Goal: Complete application form

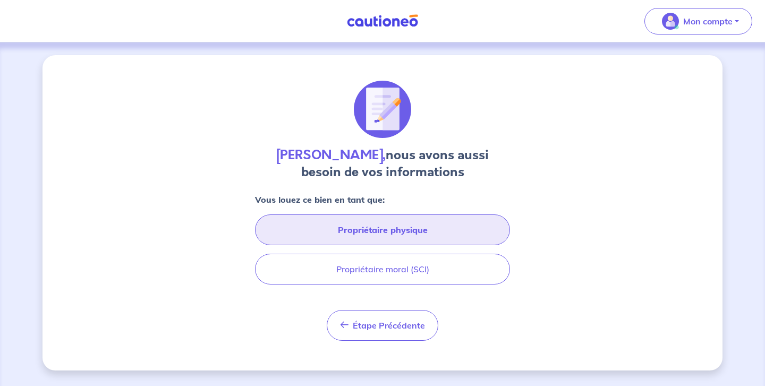
click at [385, 233] on button "Propriétaire physique" at bounding box center [382, 230] width 255 height 31
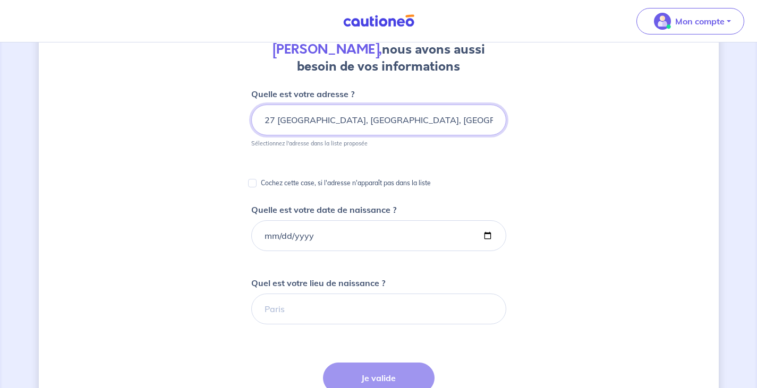
scroll to position [106, 0]
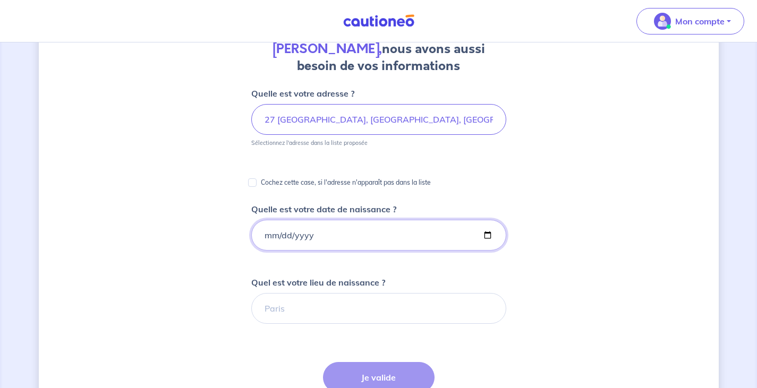
click at [265, 235] on input "Quelle est votre date de naissance ?" at bounding box center [378, 235] width 255 height 31
type input "1969-05-13"
click at [296, 309] on input "Quel est votre lieu de naissance ?" at bounding box center [378, 308] width 255 height 31
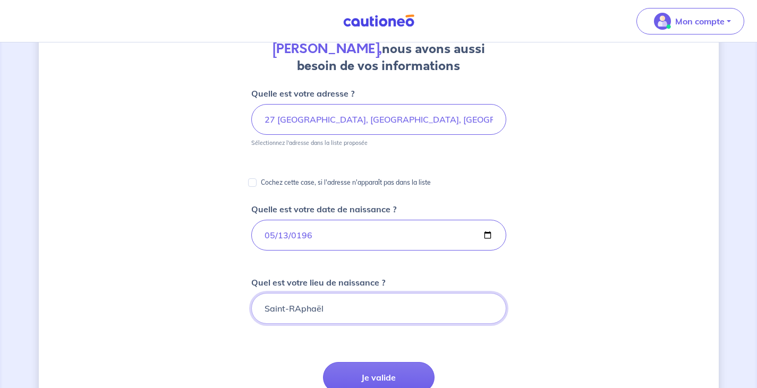
type input "Saint-RAphaël"
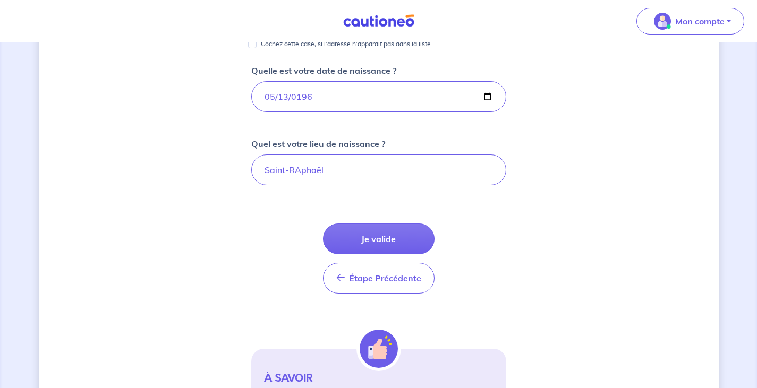
scroll to position [266, 0]
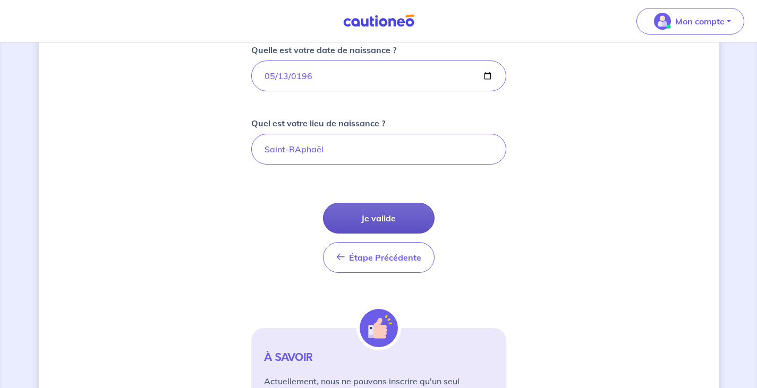
click at [385, 219] on button "Je valide" at bounding box center [379, 218] width 112 height 31
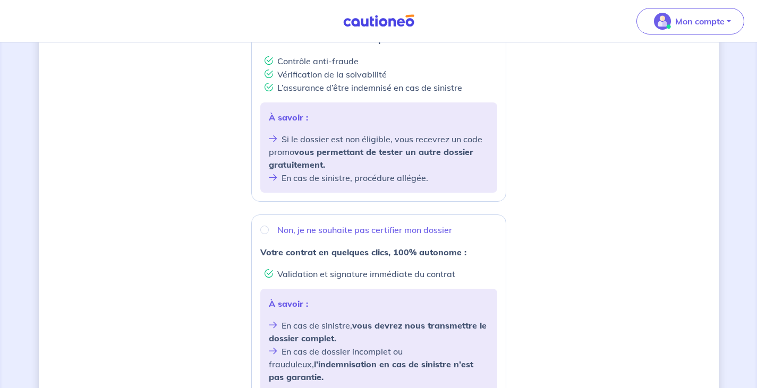
scroll to position [266, 0]
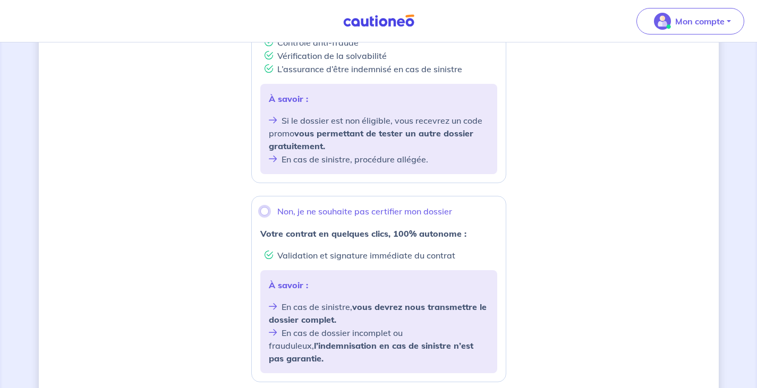
click at [263, 212] on input "Non, je ne souhaite pas certifier mon dossier" at bounding box center [264, 211] width 9 height 9
radio input "true"
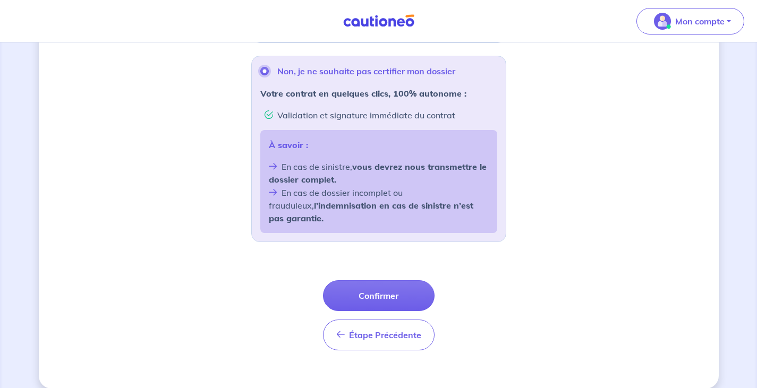
scroll to position [407, 0]
click at [388, 281] on button "Confirmer" at bounding box center [379, 295] width 112 height 31
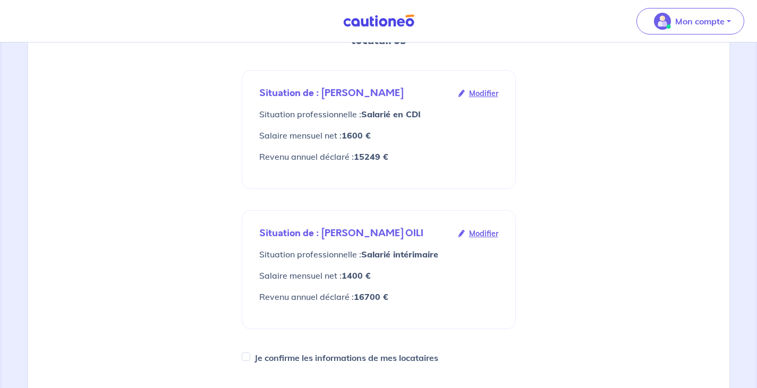
scroll to position [213, 0]
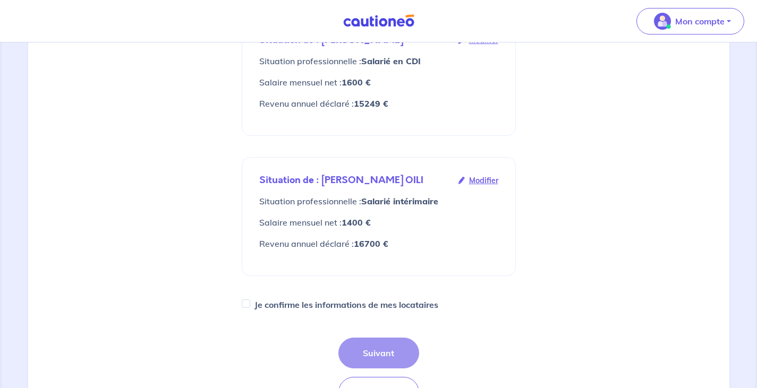
click at [480, 175] on span "Modifier" at bounding box center [483, 181] width 29 height 12
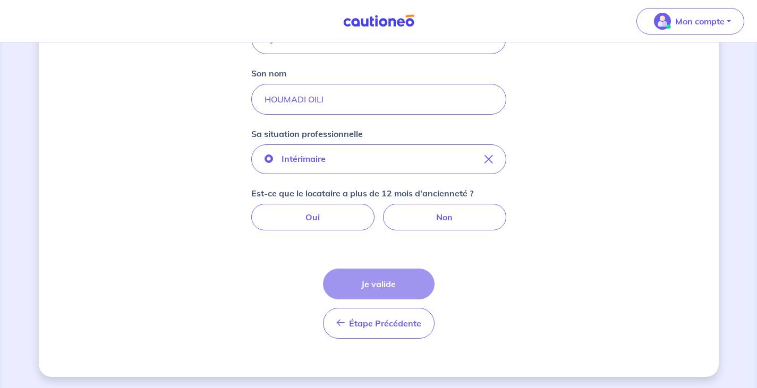
scroll to position [214, 0]
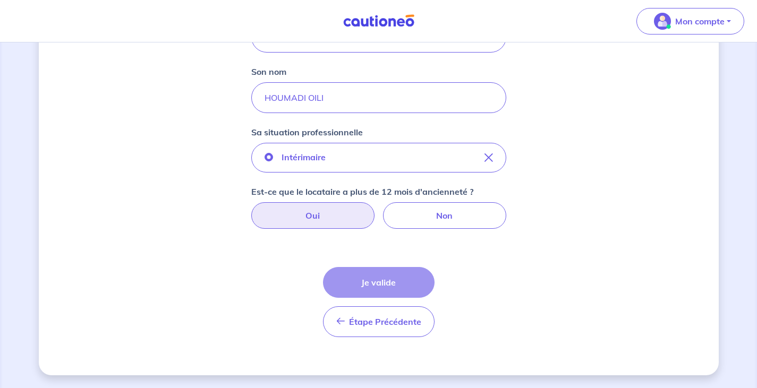
click at [318, 217] on label "Oui" at bounding box center [312, 215] width 123 height 27
click at [375, 209] on input "Oui" at bounding box center [378, 205] width 7 height 7
radio input "true"
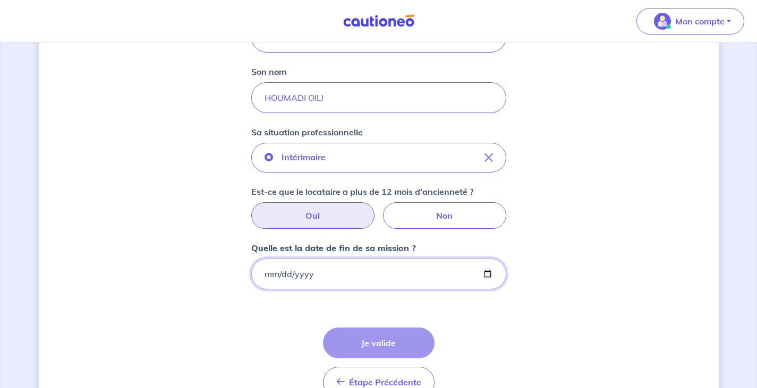
click at [267, 277] on input "Quelle est la date de fin de sa mission ?" at bounding box center [378, 274] width 255 height 31
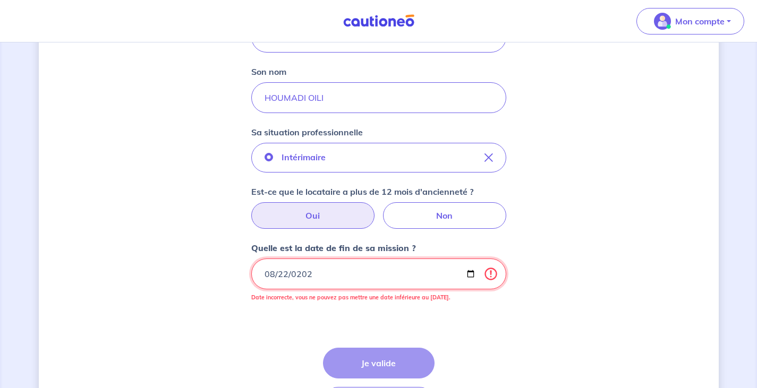
type input "2025-08-22"
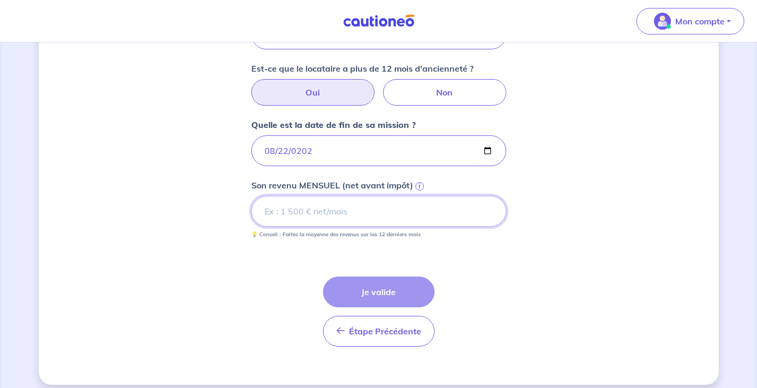
scroll to position [347, 0]
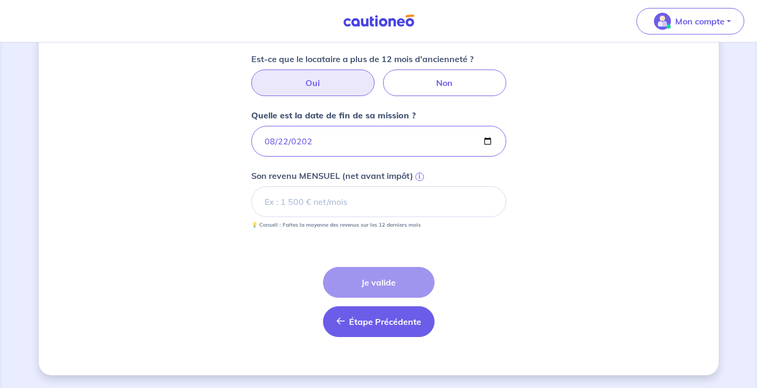
click at [360, 320] on span "Étape Précédente" at bounding box center [385, 322] width 72 height 11
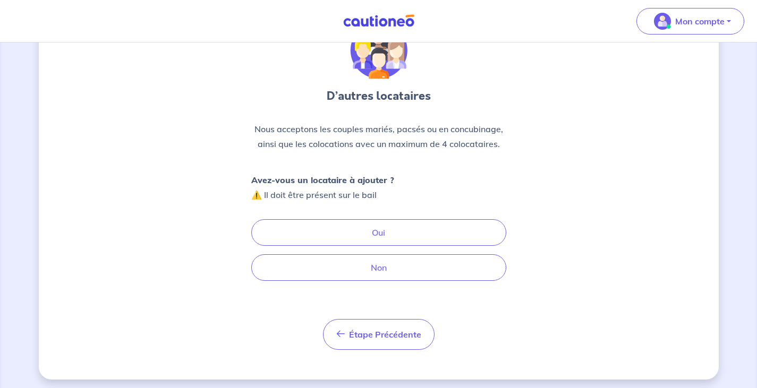
scroll to position [63, 0]
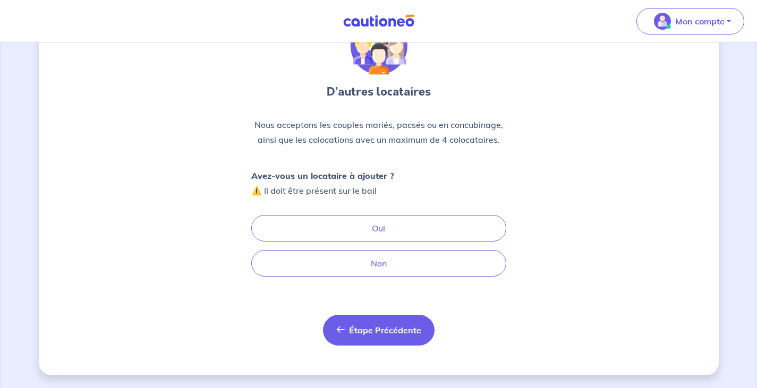
click at [378, 331] on span "Étape Précédente" at bounding box center [385, 330] width 72 height 11
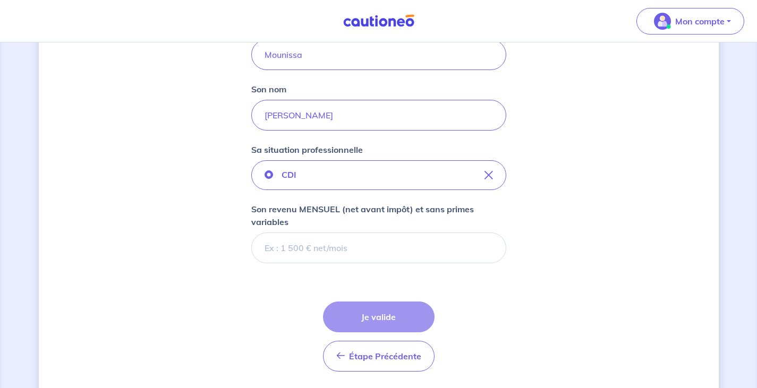
scroll to position [266, 0]
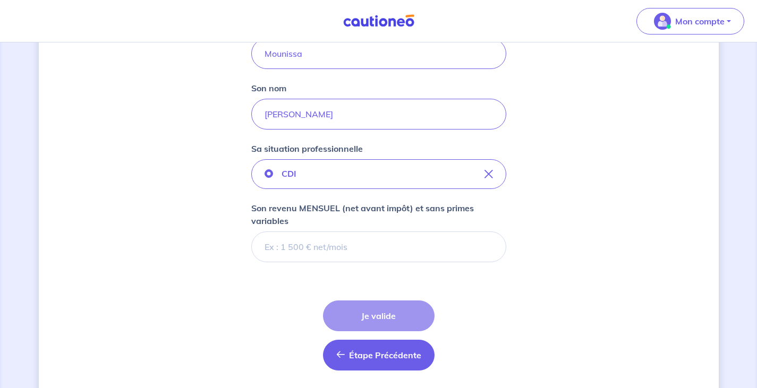
click at [376, 363] on button "Étape Précédente Précédent" at bounding box center [379, 355] width 112 height 31
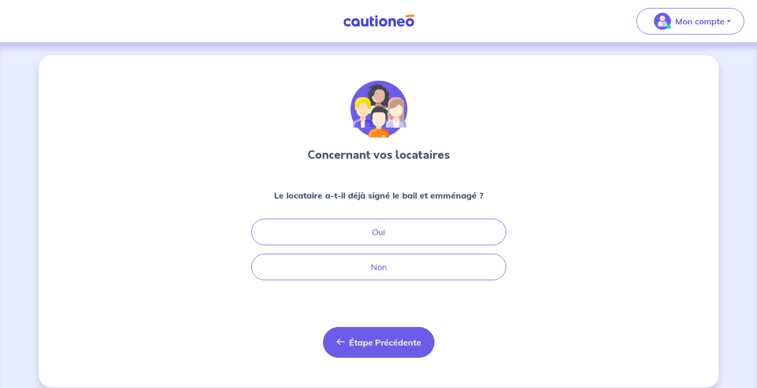
click at [381, 344] on span "Étape Précédente" at bounding box center [385, 342] width 72 height 11
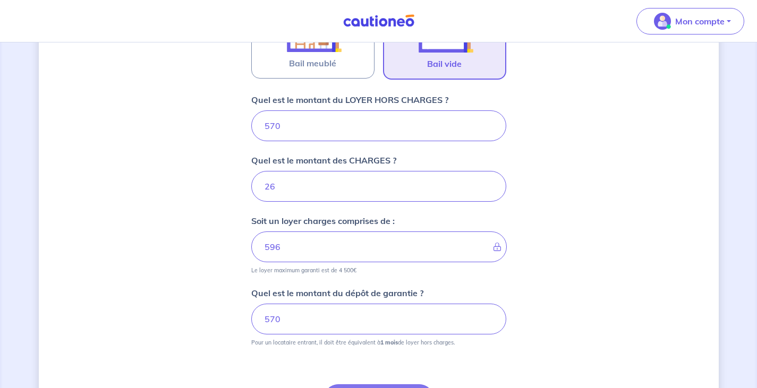
scroll to position [503, 0]
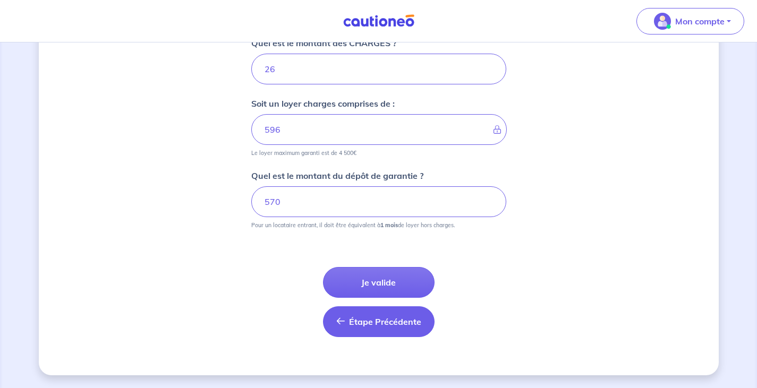
click at [364, 330] on button "Étape Précédente Précédent" at bounding box center [379, 322] width 112 height 31
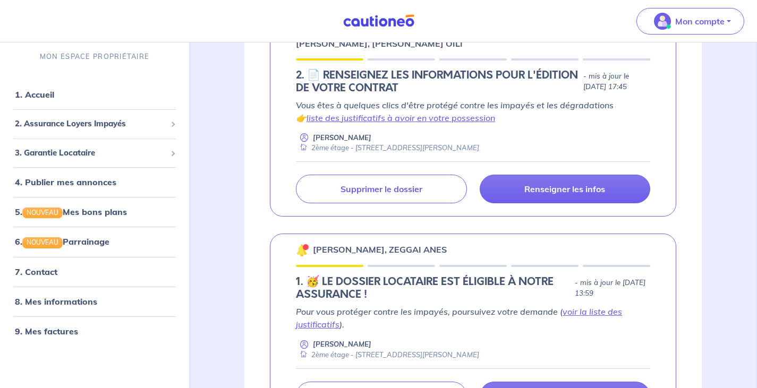
scroll to position [266, 0]
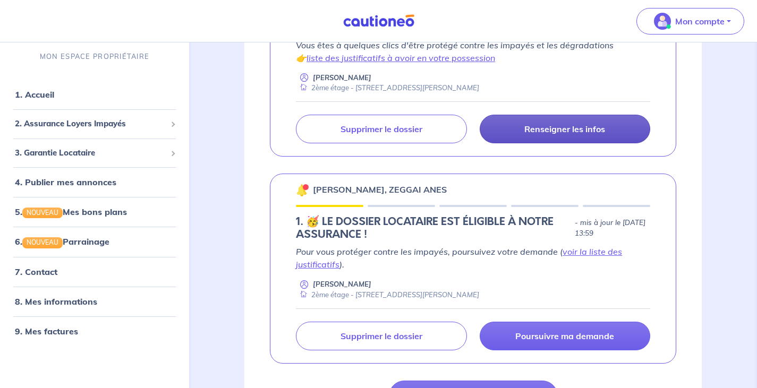
click at [585, 129] on p "Renseigner les infos" at bounding box center [565, 129] width 81 height 11
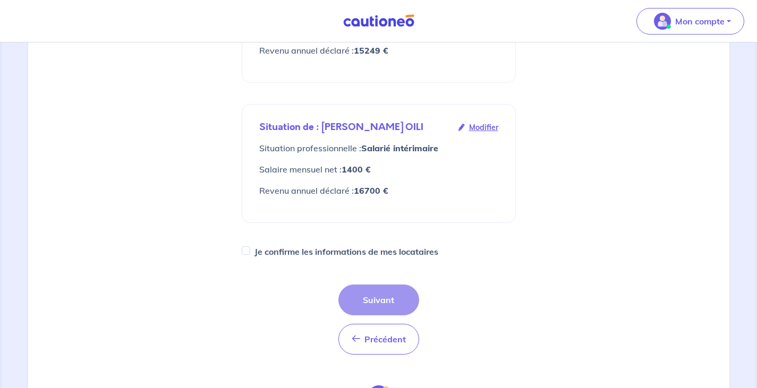
scroll to position [319, 0]
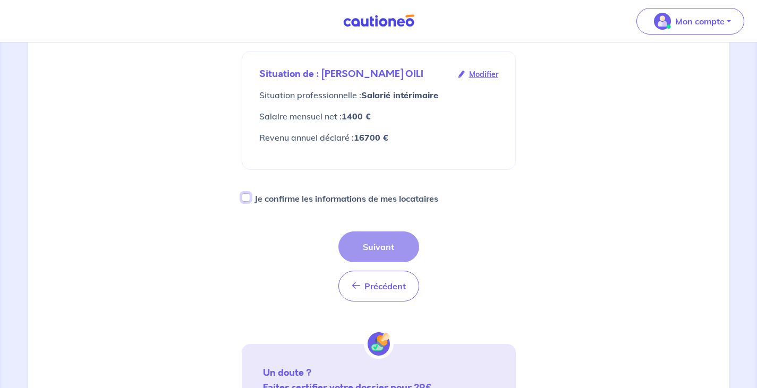
click at [244, 193] on input "Je confirme les informations de mes locataires" at bounding box center [246, 197] width 9 height 9
checkbox input "true"
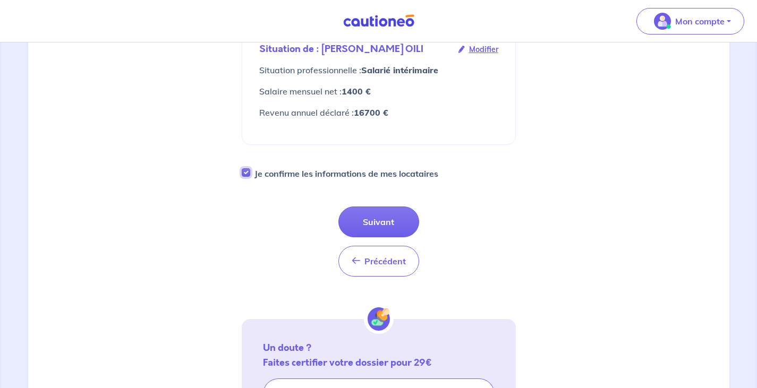
scroll to position [372, 0]
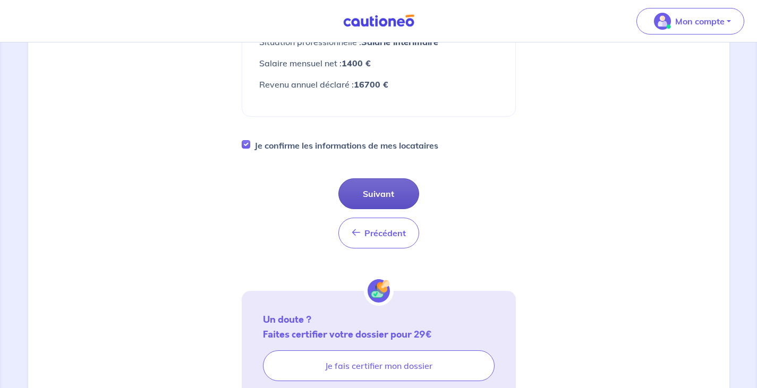
click at [392, 179] on button "Suivant" at bounding box center [379, 194] width 81 height 31
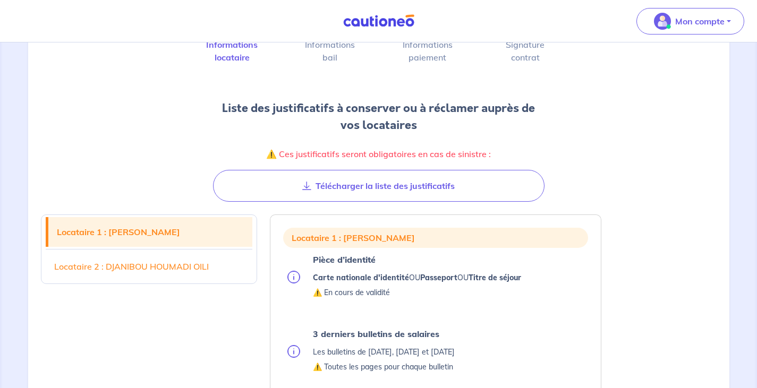
scroll to position [53, 0]
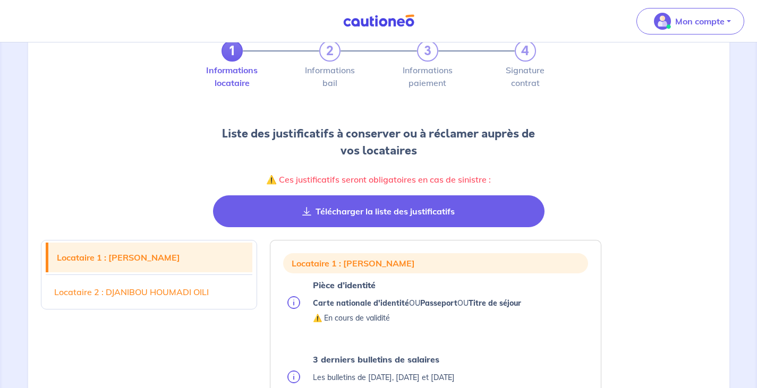
click at [385, 214] on button "Télécharger la liste des justificatifs" at bounding box center [379, 212] width 332 height 32
click at [336, 208] on button "Télécharger la liste des justificatifs" at bounding box center [379, 212] width 332 height 32
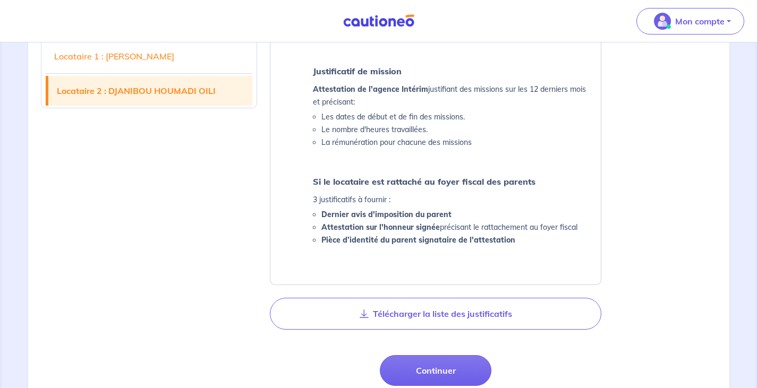
scroll to position [1169, 0]
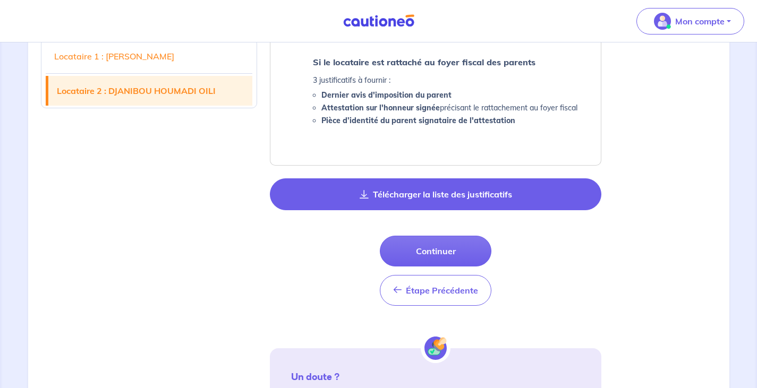
click at [461, 196] on button "Télécharger la liste des justificatifs" at bounding box center [436, 195] width 332 height 32
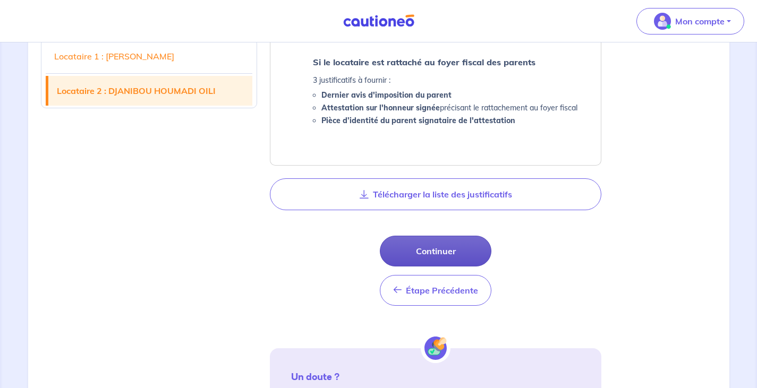
click at [457, 250] on button "Continuer" at bounding box center [436, 251] width 112 height 31
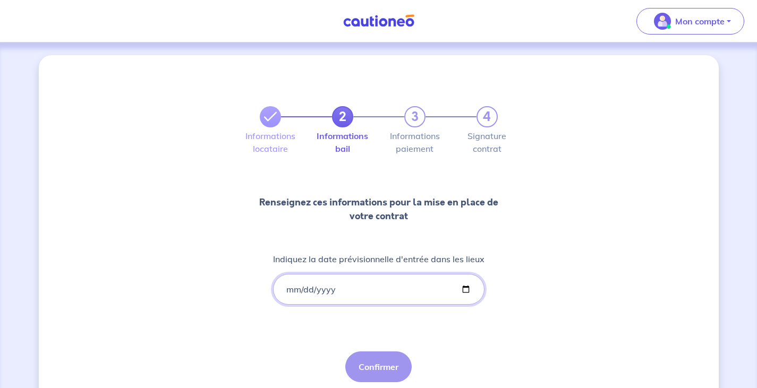
click at [287, 291] on input "Indiquez la date prévisionnelle d'entrée dans les lieux" at bounding box center [379, 289] width 212 height 31
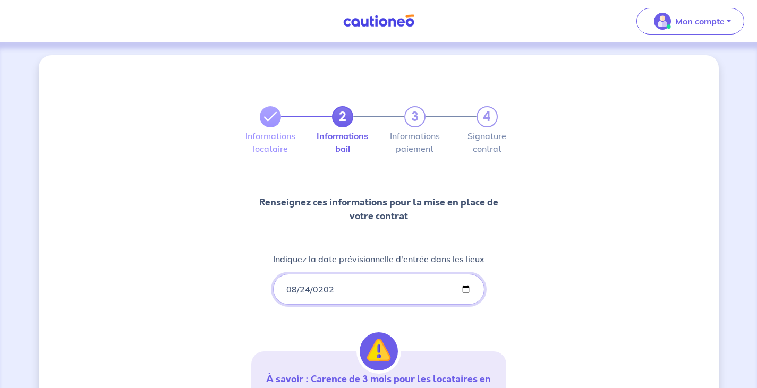
type input "2025-08-24"
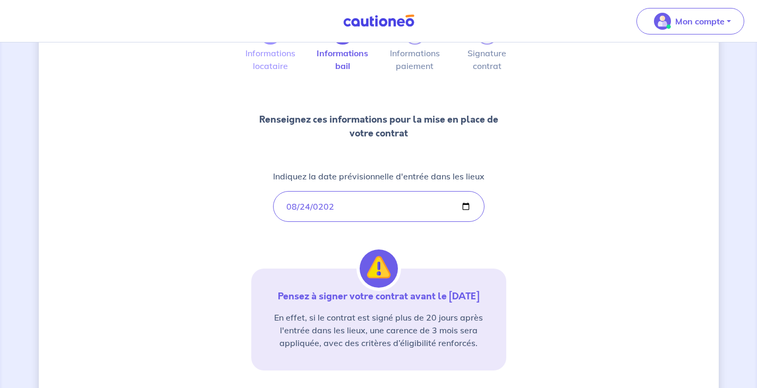
scroll to position [106, 0]
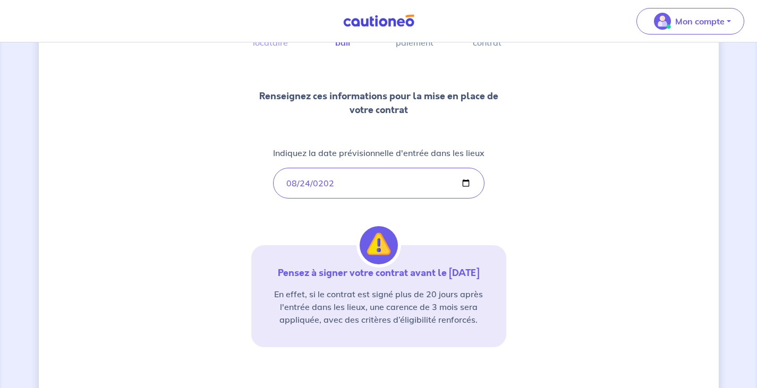
click at [246, 227] on div "2 3 4 Informations locataire Informations bail Informations paiement Signature …" at bounding box center [379, 206] width 680 height 514
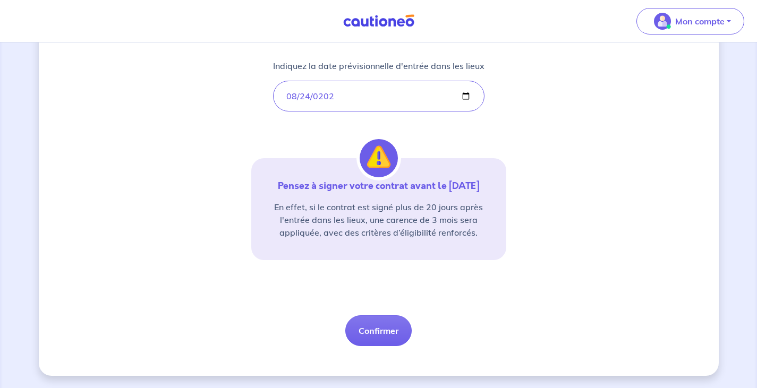
scroll to position [194, 0]
click at [362, 329] on button "Confirmer" at bounding box center [378, 330] width 66 height 31
select select "FR"
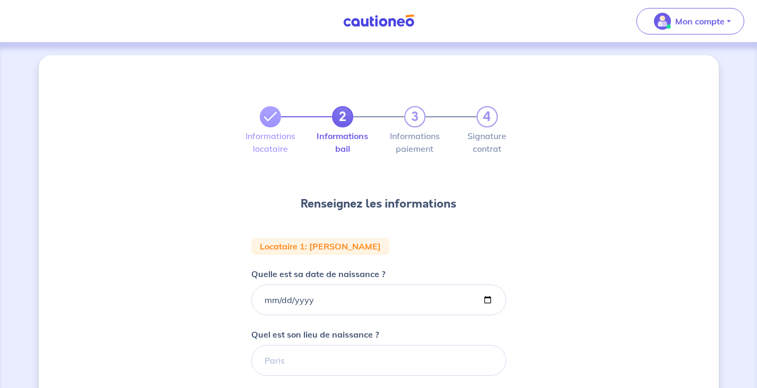
click at [522, 213] on div "2 3 4 Informations locataire Informations bail Informations paiement Signature …" at bounding box center [379, 349] width 680 height 589
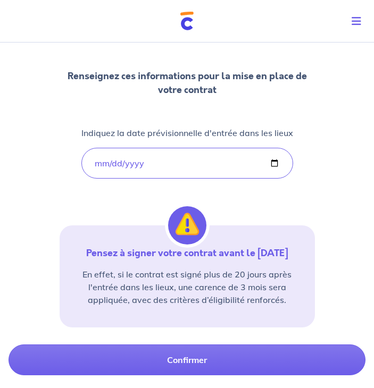
scroll to position [106, 0]
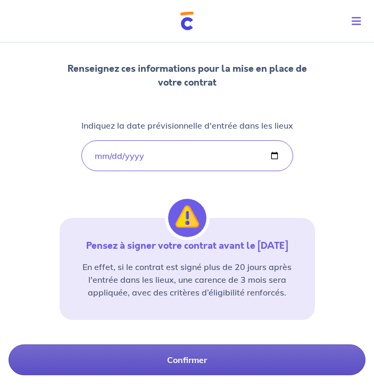
click at [181, 366] on button "Confirmer" at bounding box center [187, 359] width 357 height 31
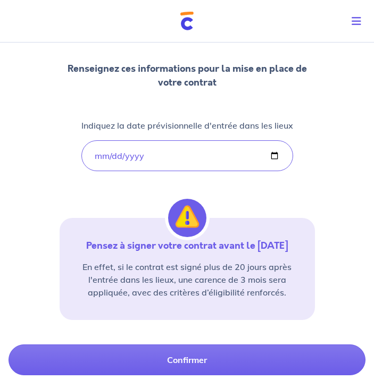
select select "FR"
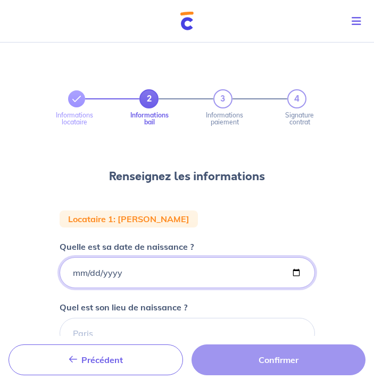
click at [72, 275] on input "Quelle est sa date de naissance ?" at bounding box center [187, 272] width 255 height 31
type input "2002-11-14"
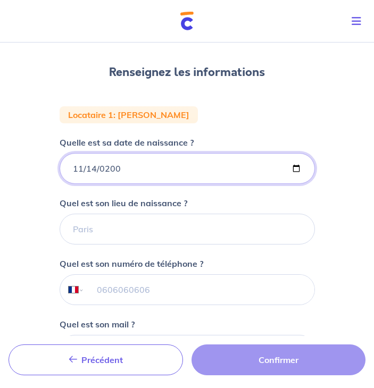
scroll to position [106, 0]
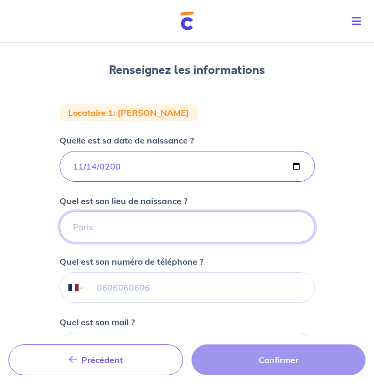
click at [88, 232] on input "Quel est son lieu de naissance ?" at bounding box center [187, 227] width 255 height 31
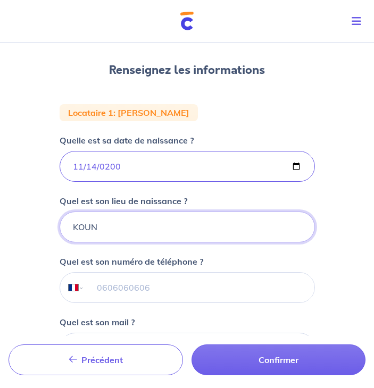
click at [104, 226] on input "KOUN" at bounding box center [187, 227] width 255 height 31
type input "KOUNGOU"
click at [103, 290] on input "tel" at bounding box center [199, 288] width 230 height 30
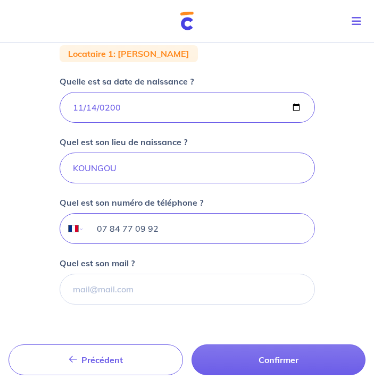
scroll to position [167, 0]
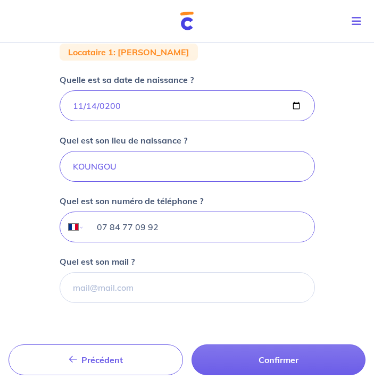
type input "07 84 77 09 92"
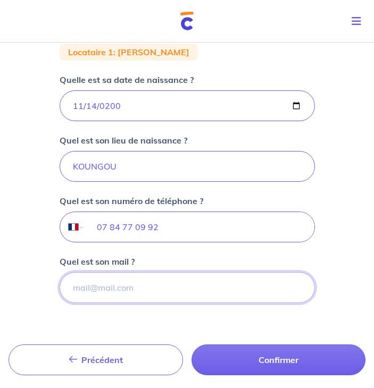
click at [75, 286] on input "Quel est son mail ?" at bounding box center [187, 287] width 255 height 31
paste input "<abdoulwahabimounissa124@gmail.com"
click at [77, 289] on input "<abdoulwahabimounissa124@gmail.com" at bounding box center [187, 287] width 255 height 31
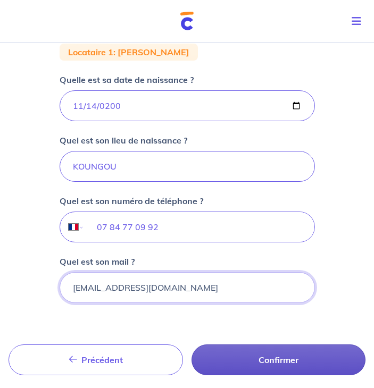
type input "abdoulwahabimounissa124@gmail.com"
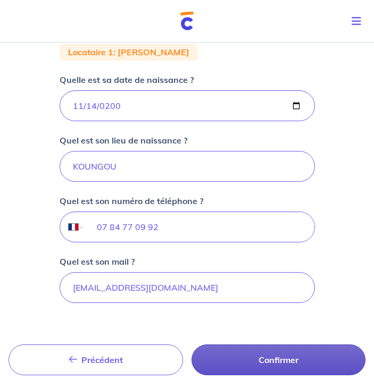
click at [278, 358] on button "Confirmer" at bounding box center [278, 359] width 174 height 31
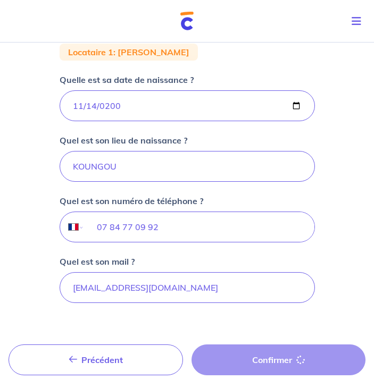
select select "FR"
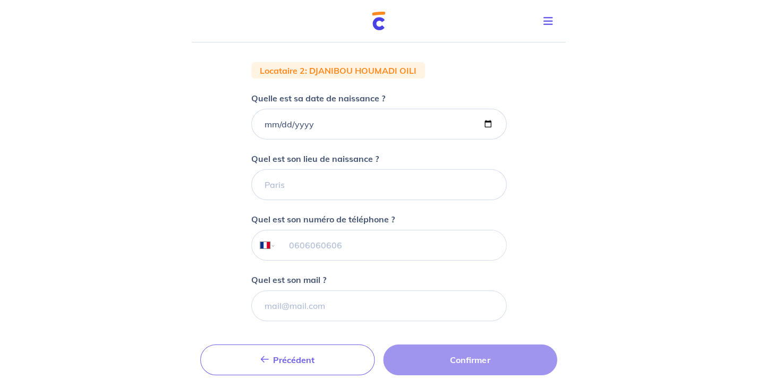
scroll to position [159, 0]
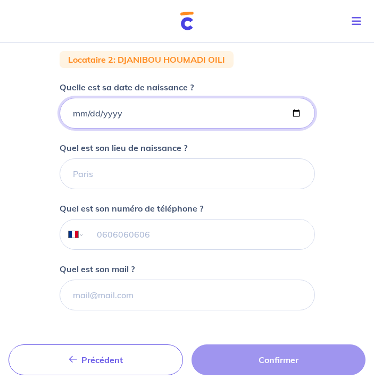
click at [74, 116] on input "Quelle est sa date de naissance ?" at bounding box center [187, 113] width 255 height 31
type input "2001-01-16"
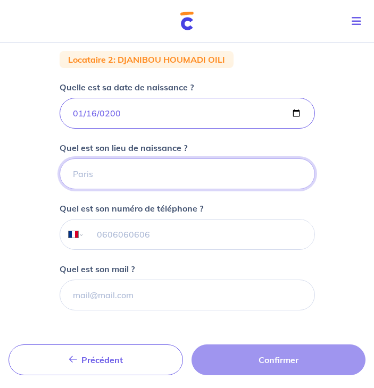
click at [84, 177] on input "Quel est son lieu de naissance ?" at bounding box center [187, 173] width 255 height 31
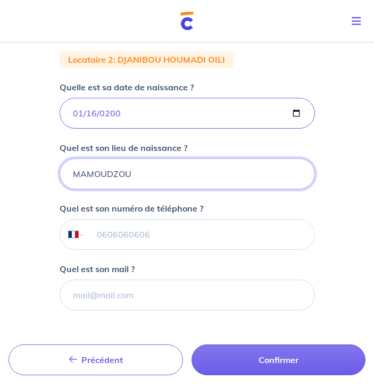
type input "MAMOUDZOU"
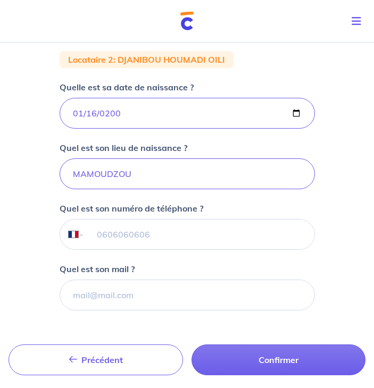
click at [98, 234] on input "tel" at bounding box center [199, 234] width 230 height 30
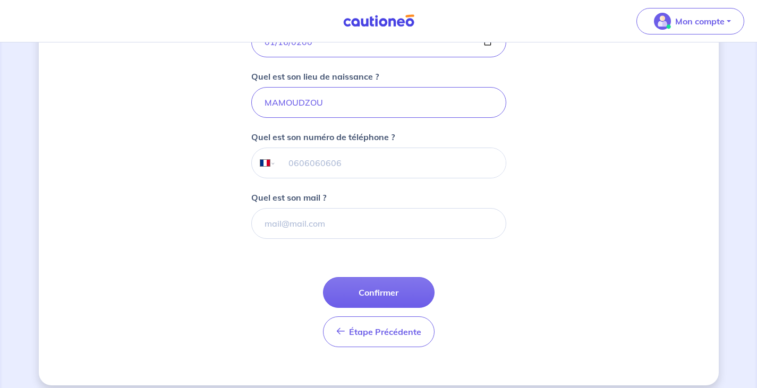
scroll to position [268, 0]
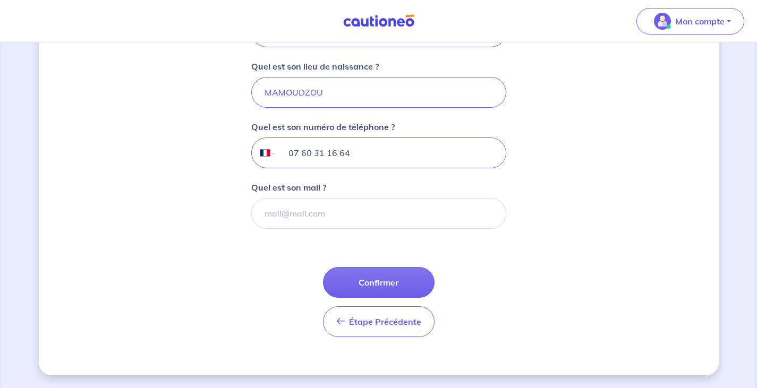
type input "07 60 31 16 64"
click at [268, 216] on input "Quel est son mail ?" at bounding box center [378, 213] width 255 height 31
type input "d"
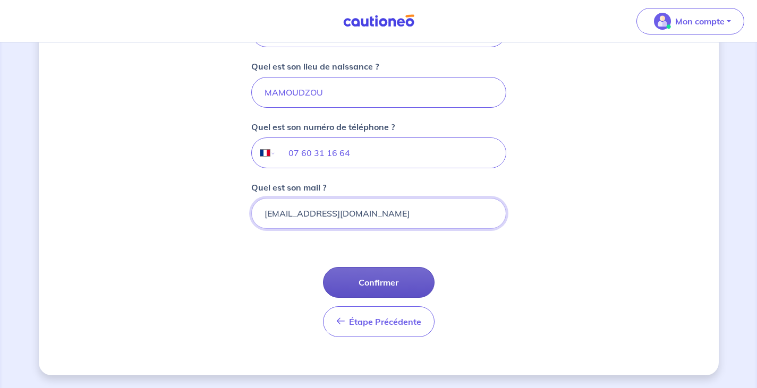
type input "Djanihoumadi02@gmail.com"
click at [357, 278] on button "Confirmer" at bounding box center [379, 282] width 112 height 31
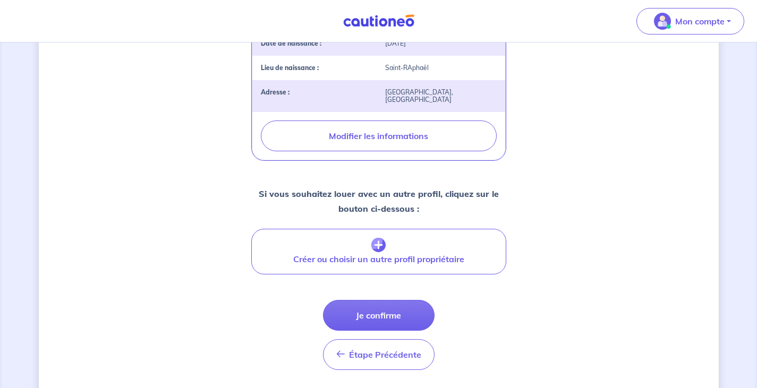
scroll to position [372, 0]
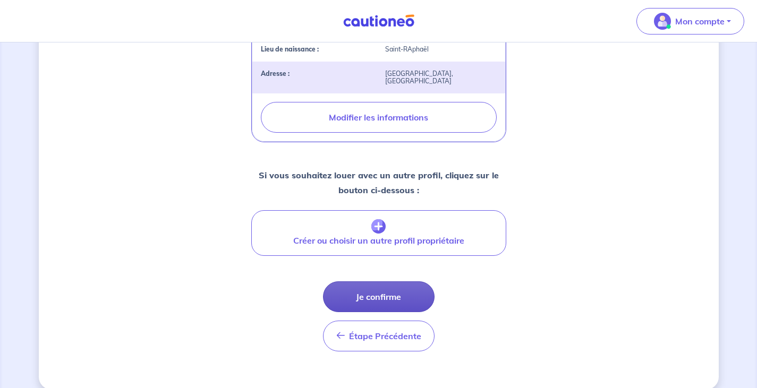
click at [396, 296] on button "Je confirme" at bounding box center [379, 297] width 112 height 31
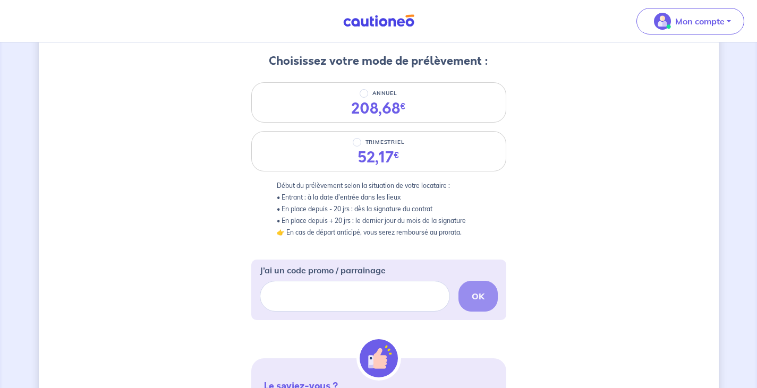
scroll to position [105, 0]
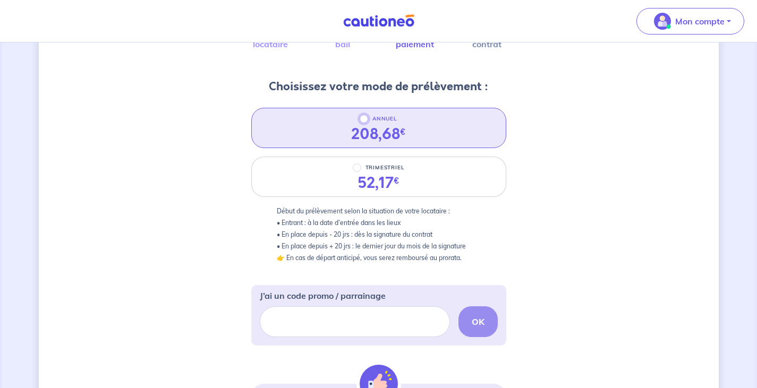
click at [364, 118] on input "ANNUEL" at bounding box center [364, 119] width 9 height 9
radio input "true"
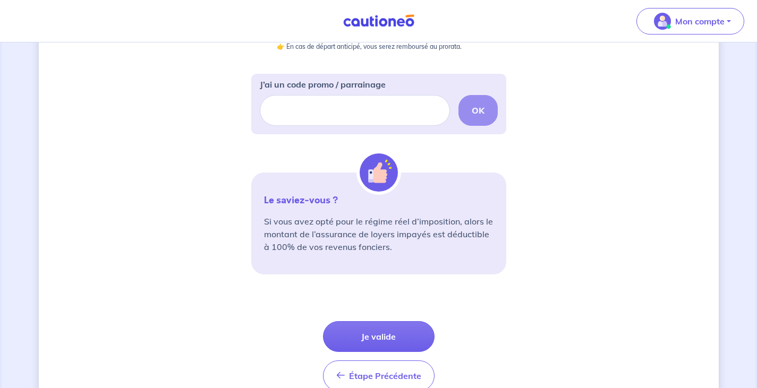
scroll to position [317, 0]
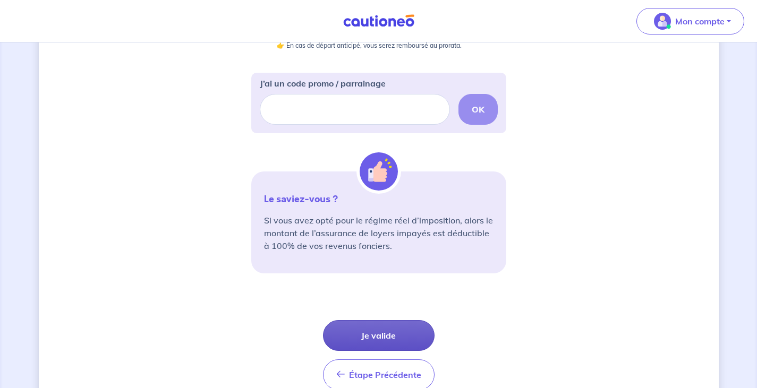
click at [381, 334] on button "Je valide" at bounding box center [379, 335] width 112 height 31
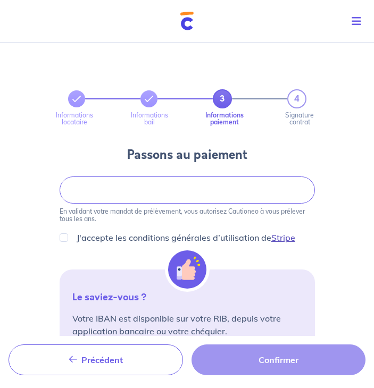
click at [285, 237] on link "Stripe" at bounding box center [283, 237] width 24 height 11
click at [63, 238] on input "J'accepte les conditions générales d’utilisation de Stripe" at bounding box center [64, 237] width 9 height 9
checkbox input "true"
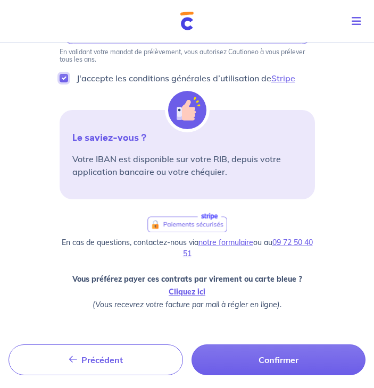
scroll to position [167, 0]
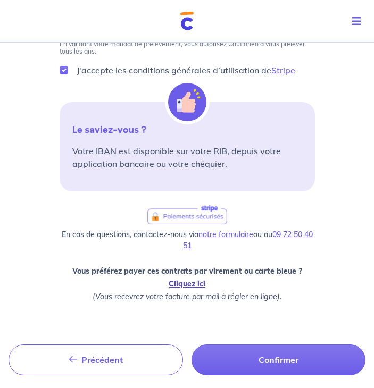
click at [189, 285] on link "Cliquez ici" at bounding box center [186, 284] width 37 height 10
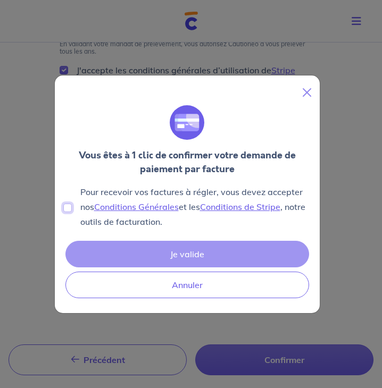
click at [67, 210] on input "Pour recevoir vos factures à régler, vous devez accepter nos Conditions Général…" at bounding box center [67, 208] width 9 height 9
checkbox input "true"
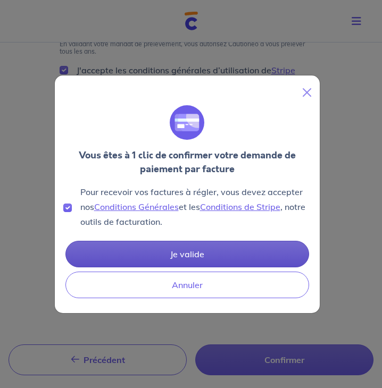
click at [172, 253] on button "Je valide" at bounding box center [186, 254] width 243 height 27
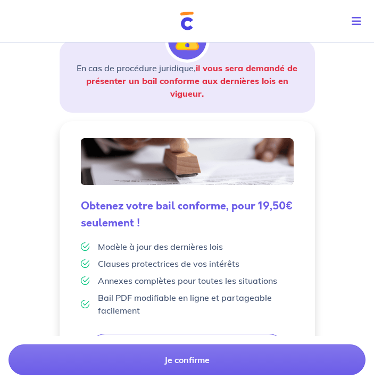
scroll to position [215, 0]
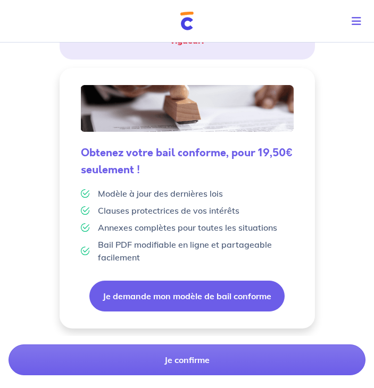
click at [181, 297] on button "Je demande mon modèle de bail conforme" at bounding box center [186, 296] width 195 height 31
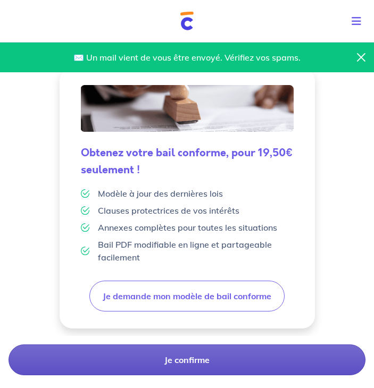
click at [193, 362] on button "Je confirme" at bounding box center [187, 359] width 357 height 31
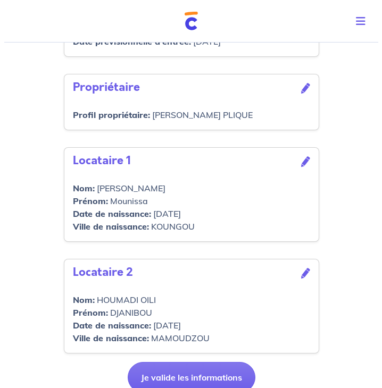
scroll to position [372, 0]
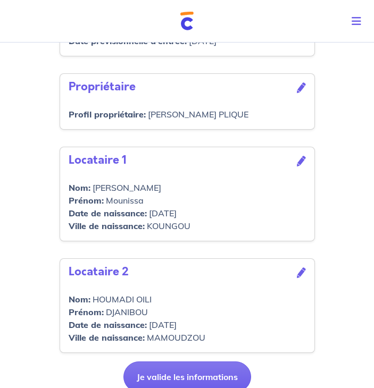
click at [300, 93] on icon at bounding box center [301, 87] width 9 height 11
select select "FR"
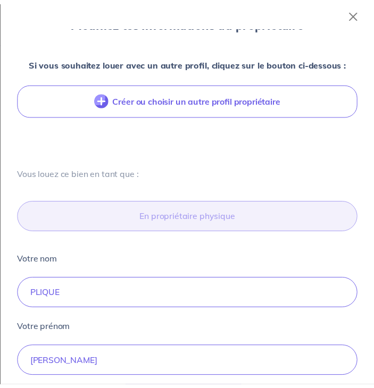
scroll to position [42, 0]
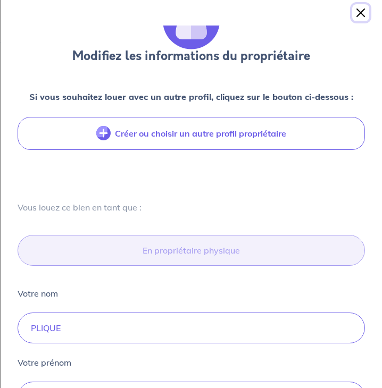
click at [359, 11] on button "Close" at bounding box center [360, 12] width 17 height 17
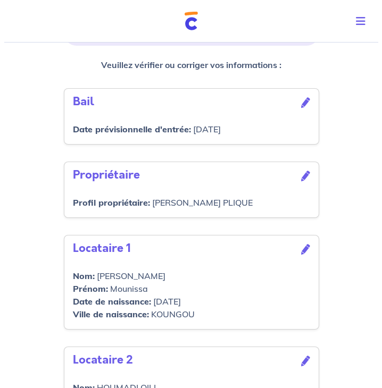
scroll to position [236, 0]
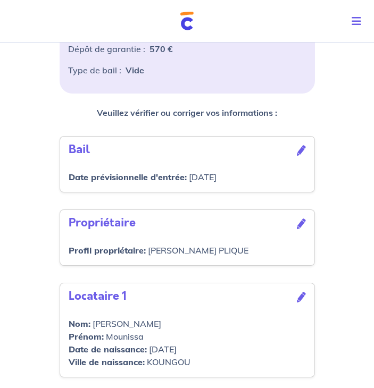
click at [299, 229] on icon at bounding box center [301, 223] width 9 height 11
select select "FR"
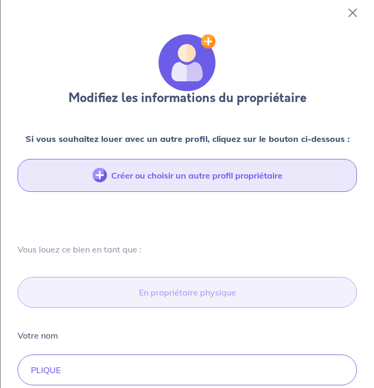
type input "27 Faubourg Lacapelle, 82000 Montauban"
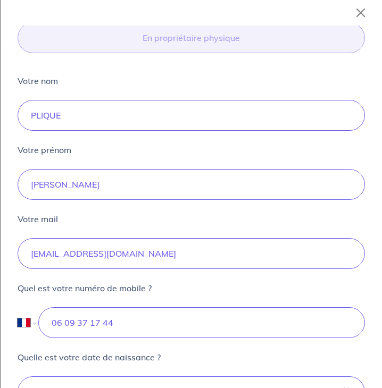
scroll to position [201, 0]
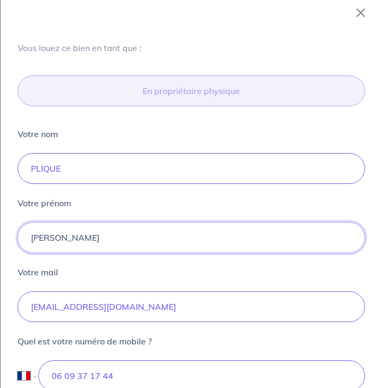
click at [65, 240] on input "Muriel" at bounding box center [191, 237] width 347 height 31
type input "Muriel et Michel"
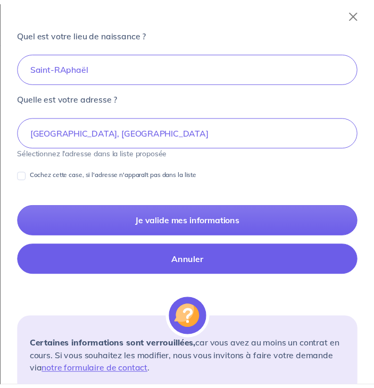
scroll to position [659, 0]
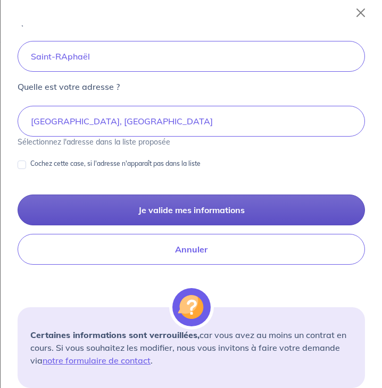
click at [185, 207] on button "Je valide mes informations" at bounding box center [191, 209] width 347 height 31
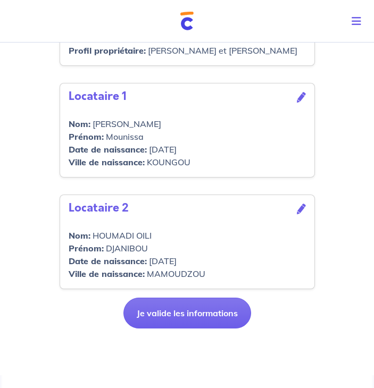
scroll to position [449, 0]
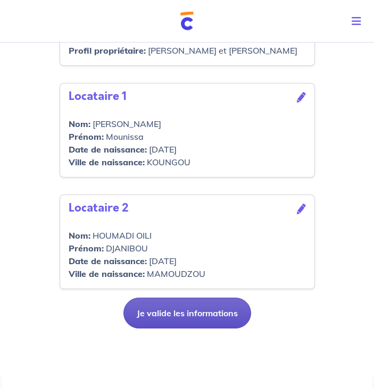
click at [206, 311] on button "Je valide les informations" at bounding box center [187, 313] width 128 height 31
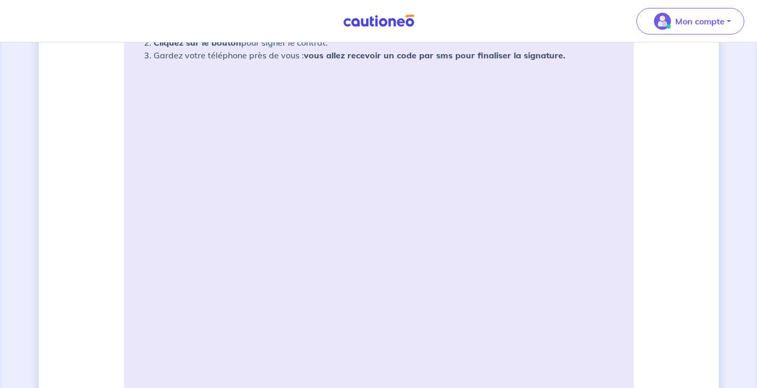
scroll to position [266, 0]
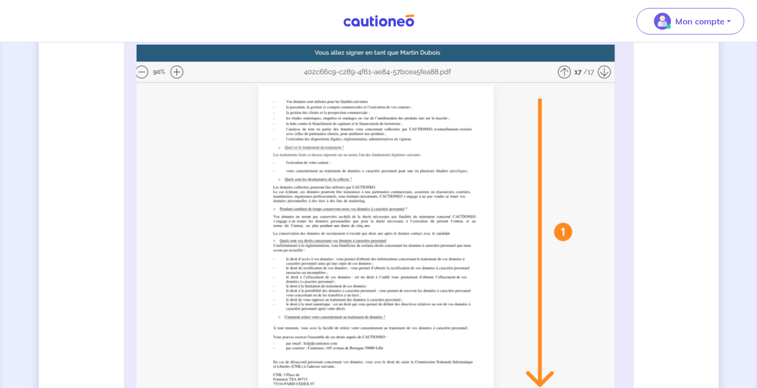
click at [179, 72] on img at bounding box center [379, 256] width 485 height 422
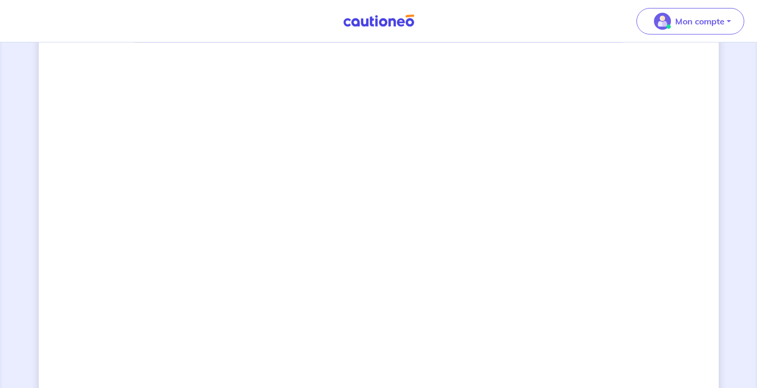
scroll to position [850, 0]
click at [680, 23] on p "Mon compte" at bounding box center [699, 21] width 49 height 13
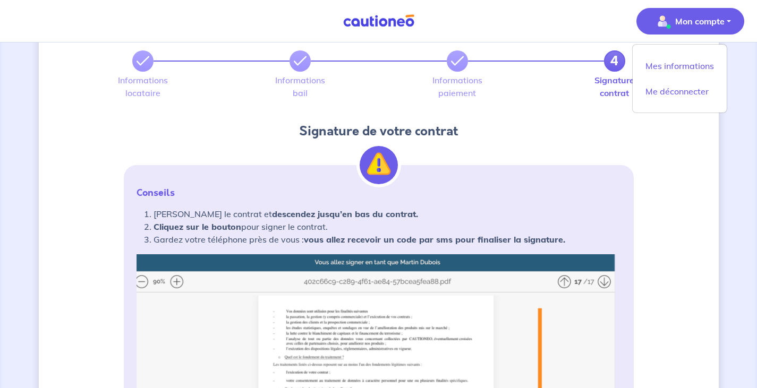
scroll to position [0, 0]
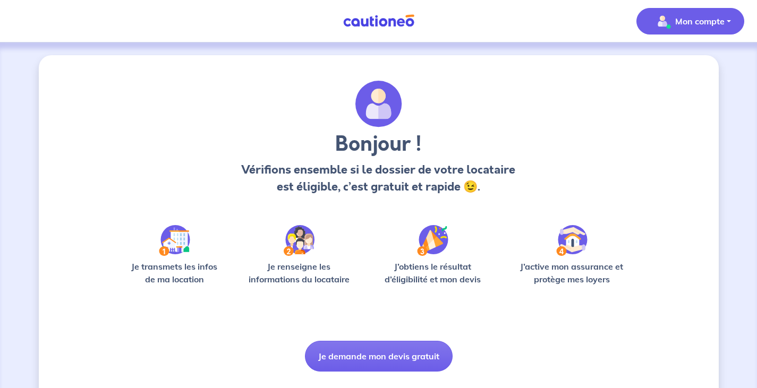
click at [691, 26] on p "Mon compte" at bounding box center [699, 21] width 49 height 13
click at [674, 66] on link "Mes informations" at bounding box center [680, 65] width 86 height 17
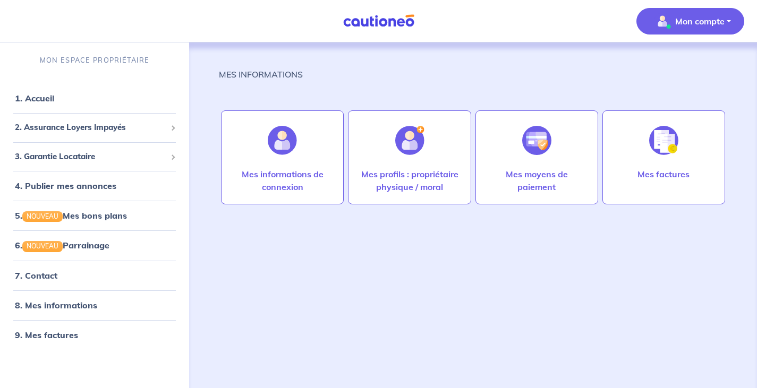
click at [680, 26] on p "Mon compte" at bounding box center [699, 21] width 49 height 13
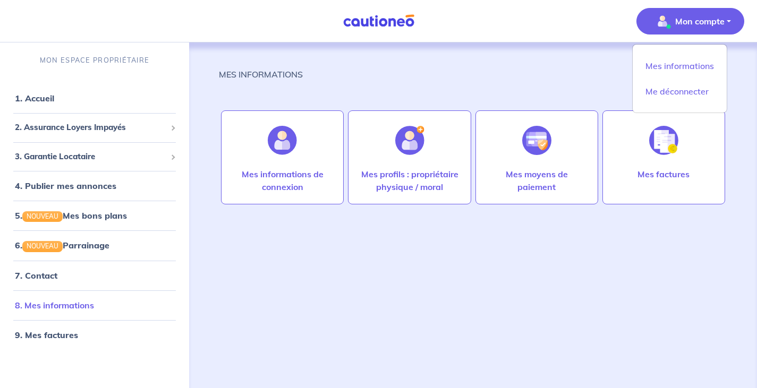
click at [69, 303] on link "8. Mes informations" at bounding box center [54, 305] width 79 height 11
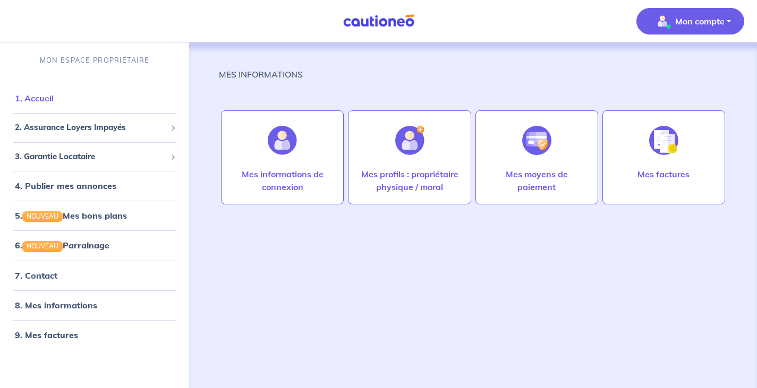
click at [44, 97] on link "1. Accueil" at bounding box center [34, 98] width 39 height 11
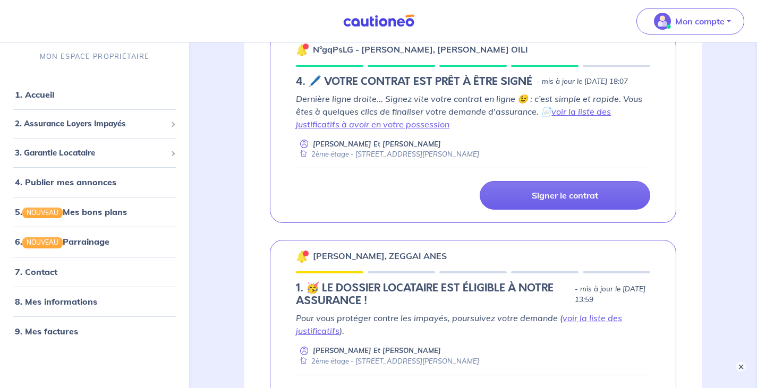
scroll to position [213, 0]
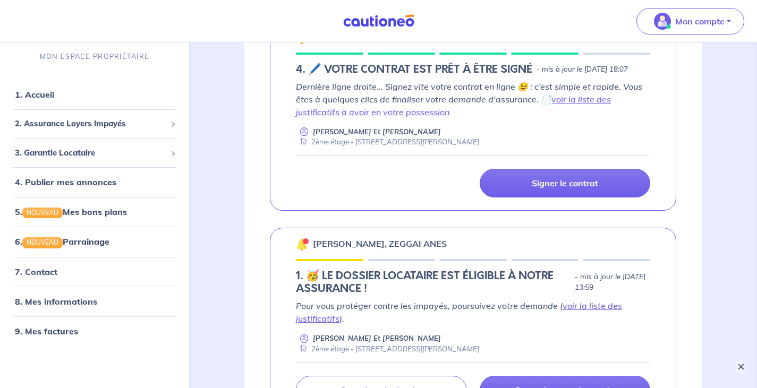
click at [738, 368] on button "×" at bounding box center [741, 367] width 13 height 13
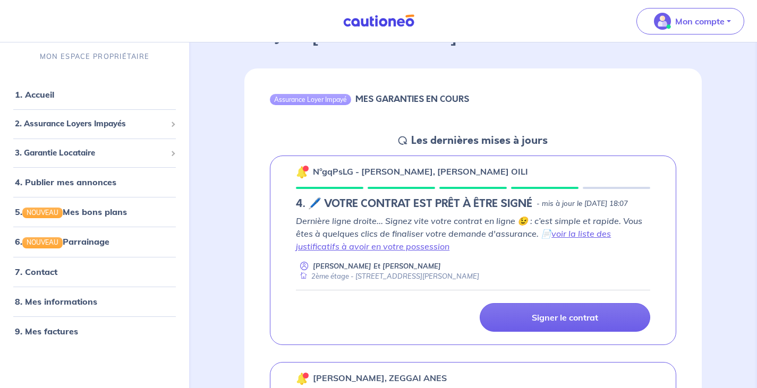
scroll to position [131, 0]
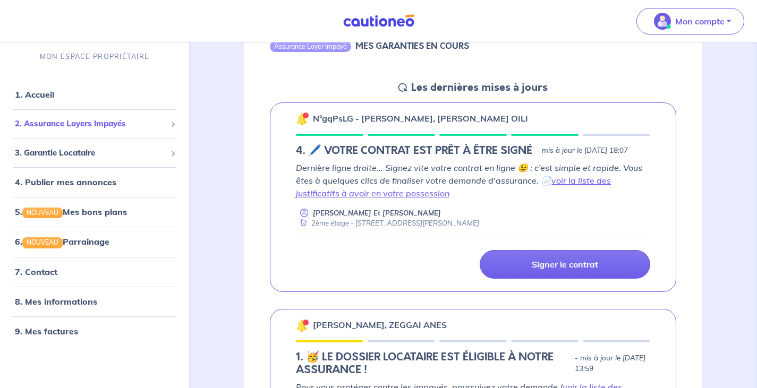
click at [102, 129] on span "2. Assurance Loyers Impayés" at bounding box center [90, 124] width 151 height 12
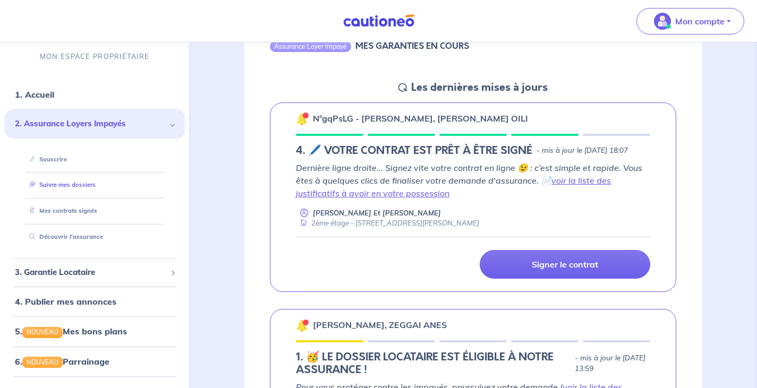
click at [82, 185] on link "Suivre mes dossiers" at bounding box center [60, 185] width 71 height 7
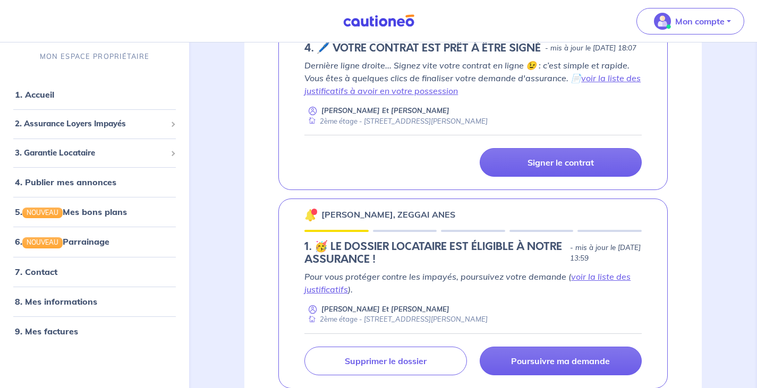
scroll to position [315, 0]
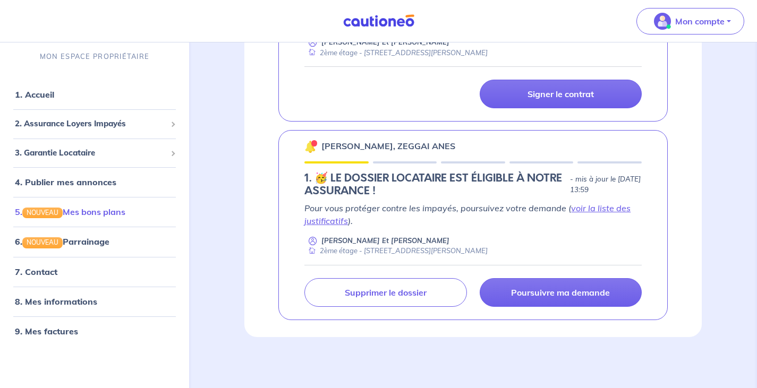
click at [125, 215] on link "5. NOUVEAU Mes bons plans" at bounding box center [70, 212] width 111 height 11
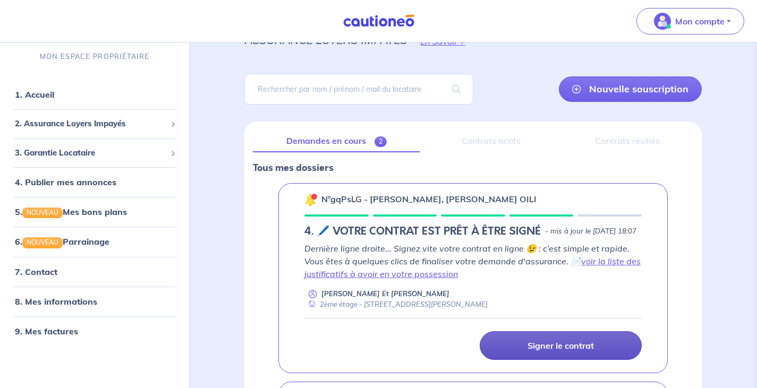
scroll to position [49, 0]
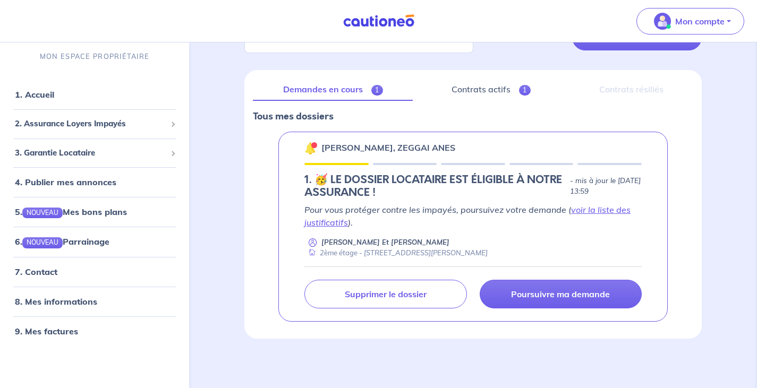
scroll to position [104, 0]
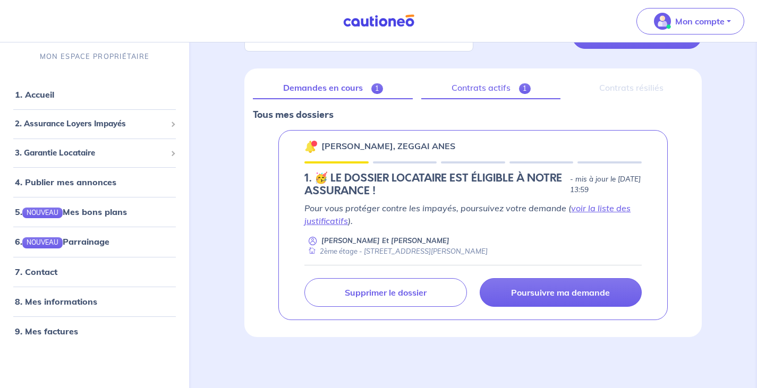
click at [493, 86] on link "Contrats actifs 1" at bounding box center [490, 88] width 139 height 22
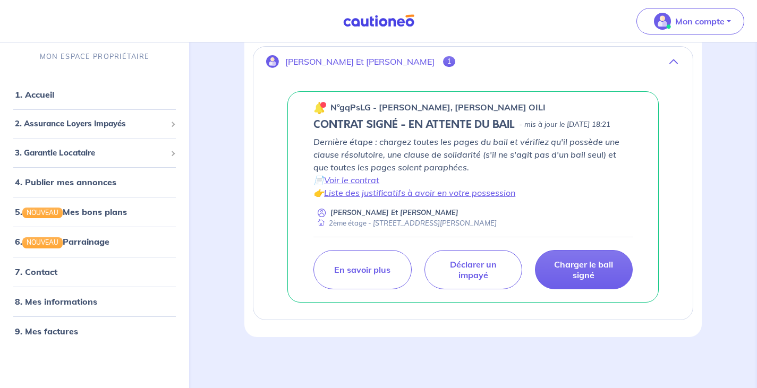
scroll to position [200, 0]
click at [591, 264] on p "Charger le bail signé" at bounding box center [583, 269] width 71 height 21
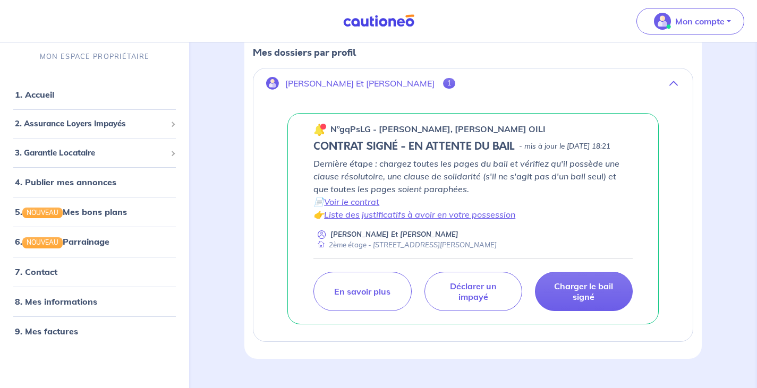
scroll to position [147, 0]
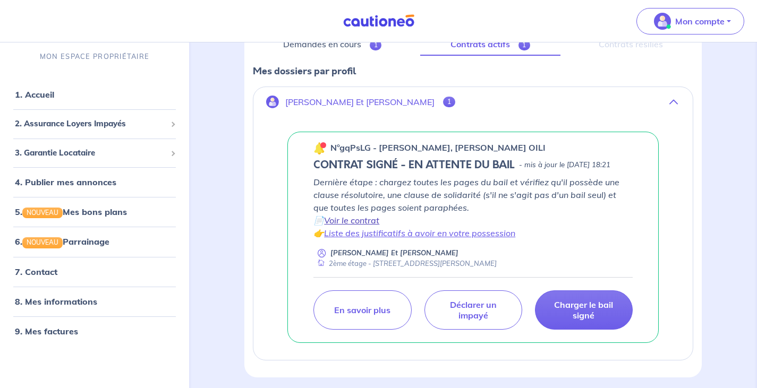
click at [369, 226] on link "Voir le contrat" at bounding box center [351, 220] width 55 height 11
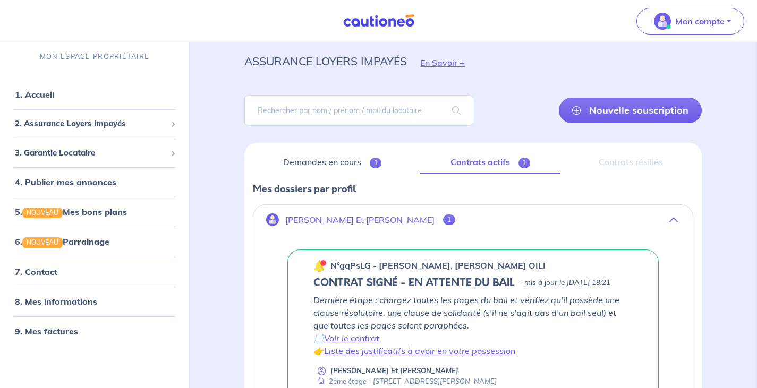
scroll to position [0, 0]
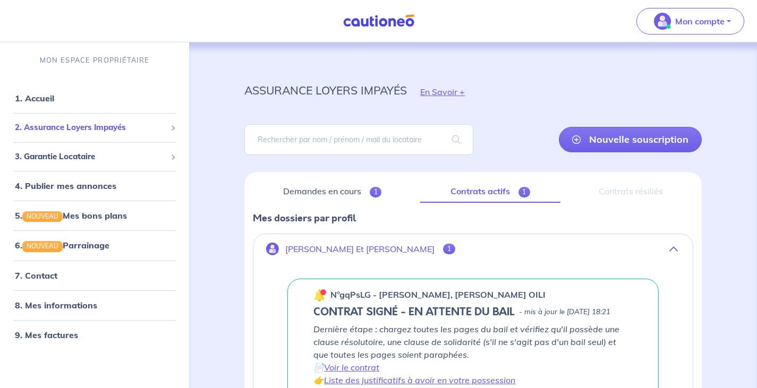
click at [107, 126] on span "2. Assurance Loyers Impayés" at bounding box center [90, 128] width 151 height 12
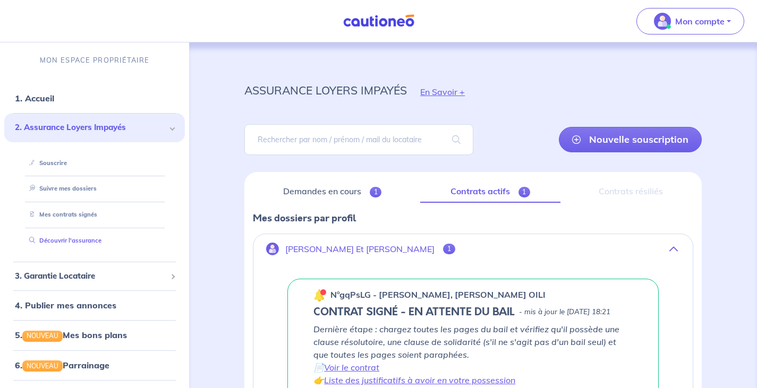
click at [85, 239] on link "Découvrir l'assurance" at bounding box center [63, 240] width 77 height 7
click at [58, 187] on link "Suivre mes dossiers" at bounding box center [60, 188] width 71 height 7
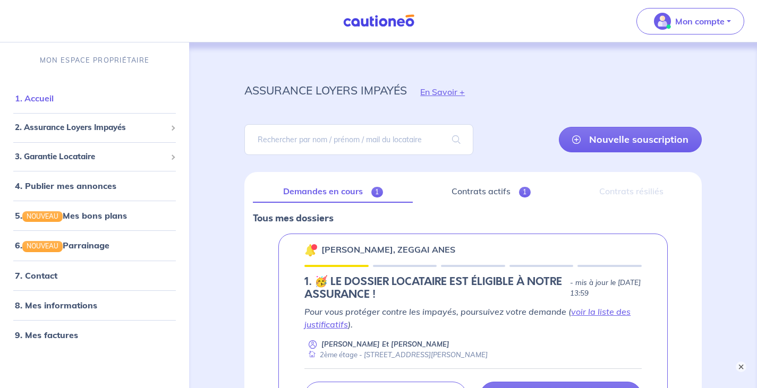
click at [41, 98] on link "1. Accueil" at bounding box center [34, 98] width 39 height 11
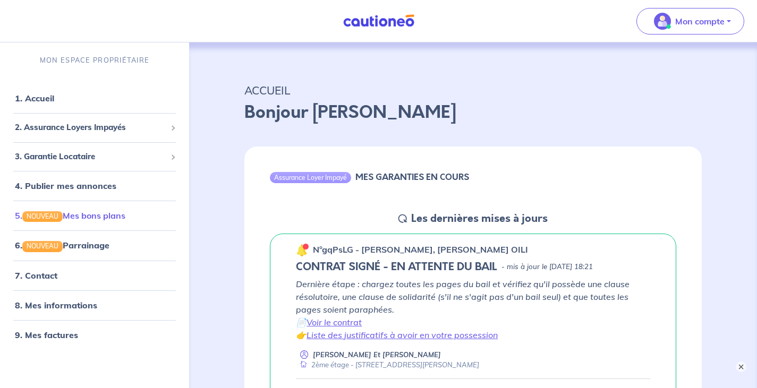
click at [82, 215] on link "5. NOUVEAU Mes bons plans" at bounding box center [70, 215] width 111 height 11
